Goal: Task Accomplishment & Management: Use online tool/utility

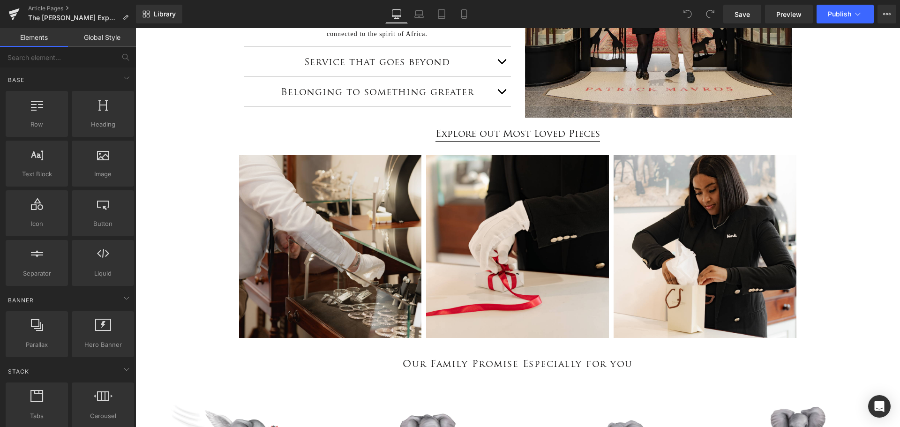
scroll to position [311, 0]
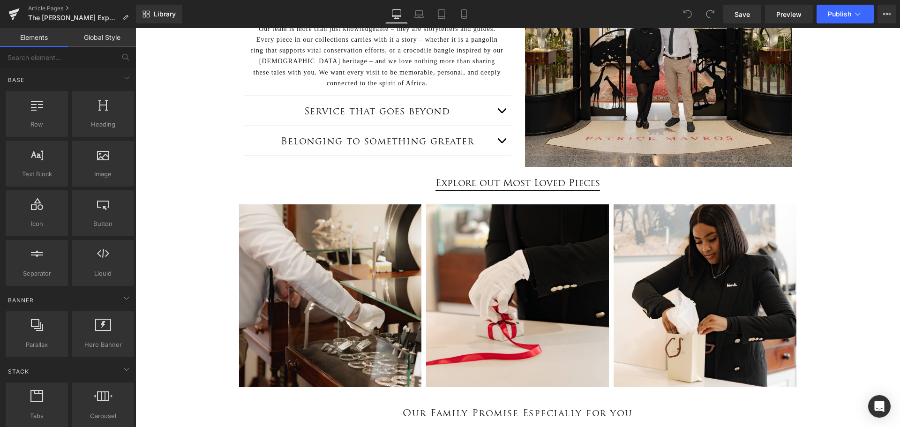
click at [511, 184] on div "Explore out Most Loved Pieces Button" at bounding box center [517, 182] width 765 height 15
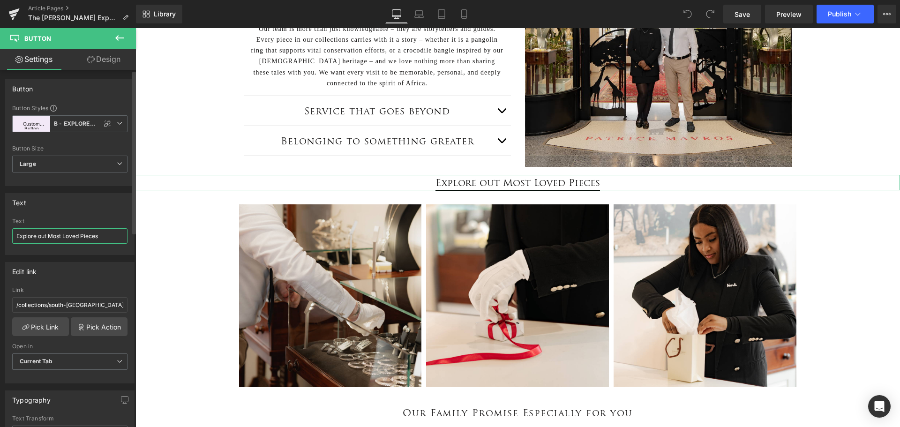
click at [64, 235] on input "Explore out Most Loved Pieces" at bounding box center [69, 235] width 115 height 15
type input "Explore out Most-Loved Pieces"
click at [746, 14] on span "Save" at bounding box center [742, 14] width 15 height 10
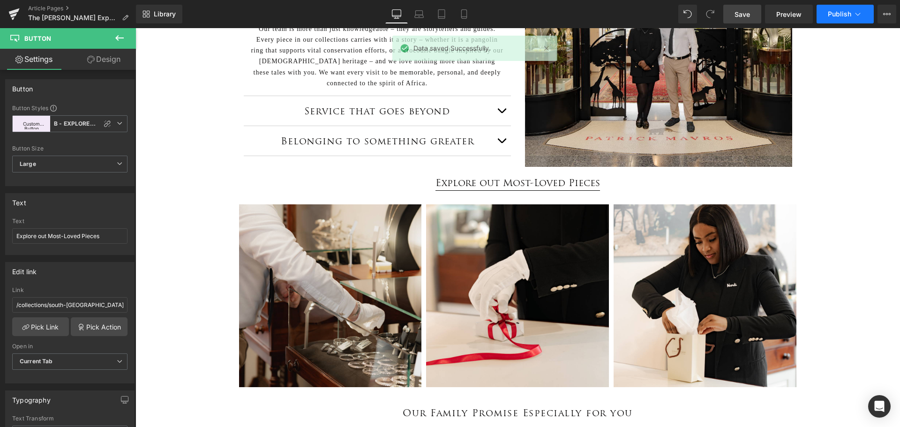
click at [848, 13] on span "Publish" at bounding box center [839, 14] width 23 height 8
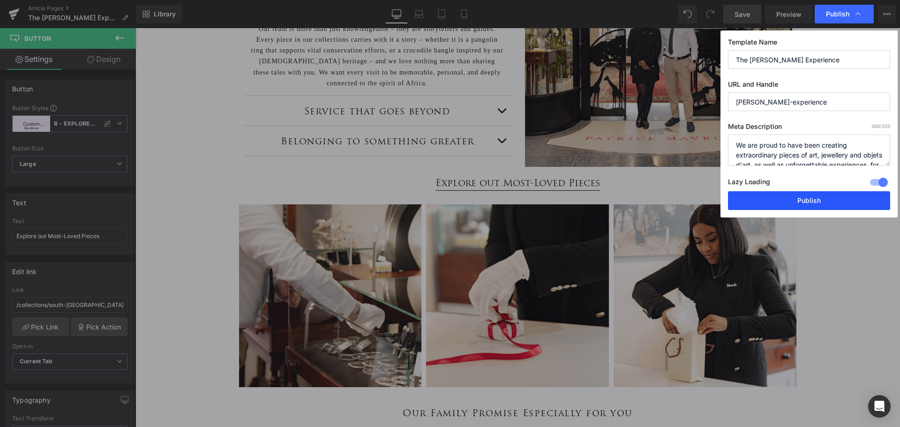
click at [805, 203] on button "Publish" at bounding box center [809, 200] width 162 height 19
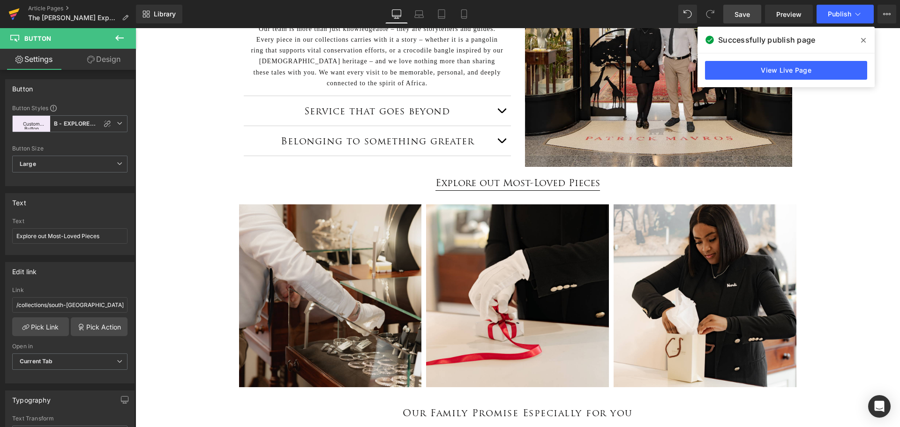
click at [16, 13] on icon at bounding box center [13, 15] width 7 height 4
